Goal: Check status: Check status

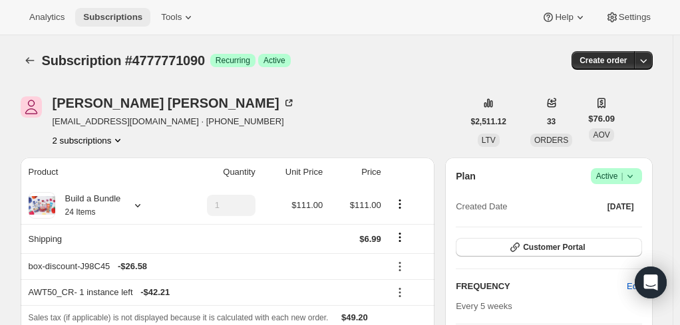
click at [100, 19] on span "Subscriptions" at bounding box center [112, 17] width 59 height 11
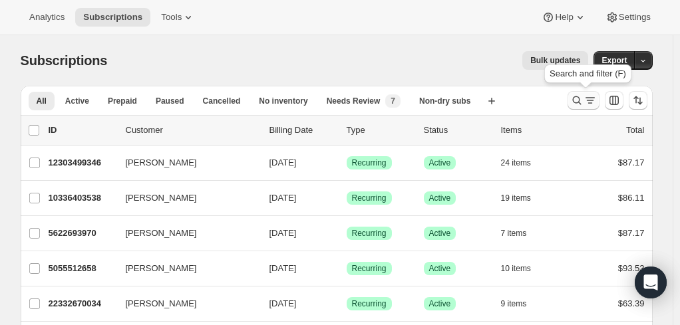
click at [580, 95] on icon "Search and filter results" at bounding box center [576, 100] width 13 height 13
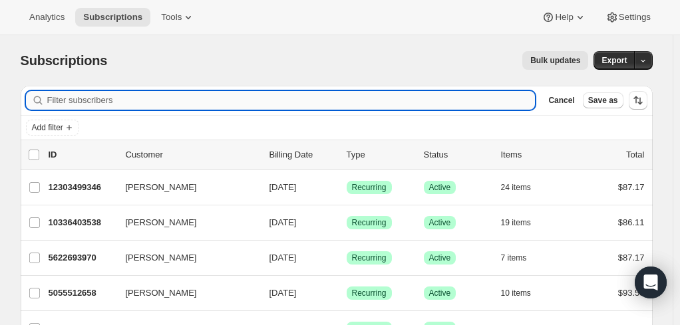
click at [178, 97] on input "Filter subscribers" at bounding box center [291, 100] width 488 height 19
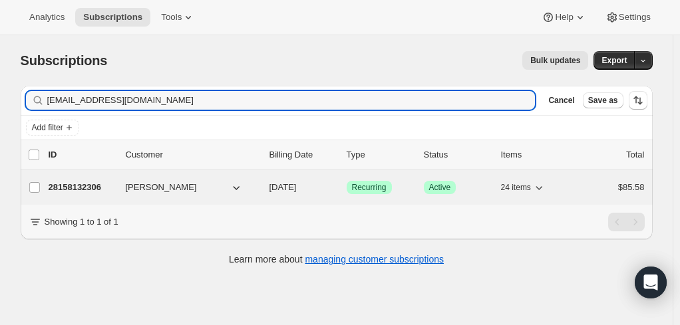
type input "heatherfreeman27@yahoo.com"
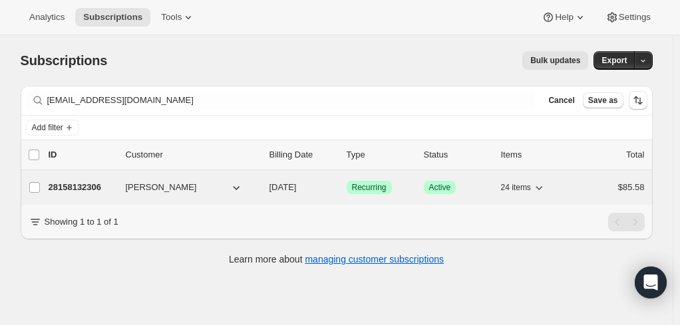
click at [80, 184] on p "28158132306" at bounding box center [82, 187] width 67 height 13
